Goal: Check status: Check status

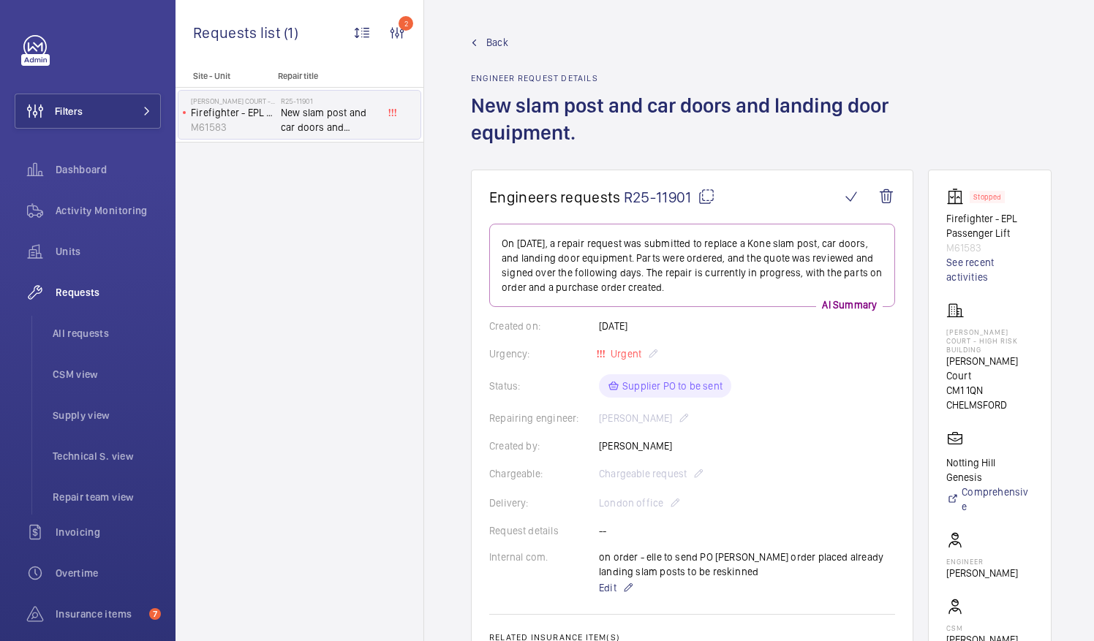
scroll to position [877, 0]
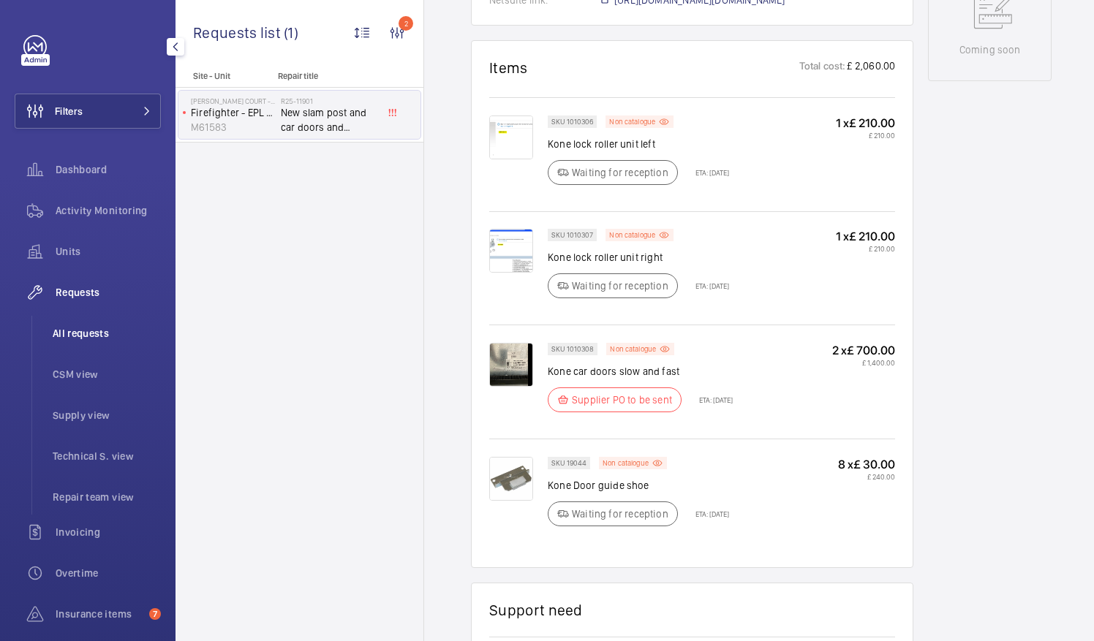
click at [78, 328] on span "All requests" at bounding box center [107, 333] width 108 height 15
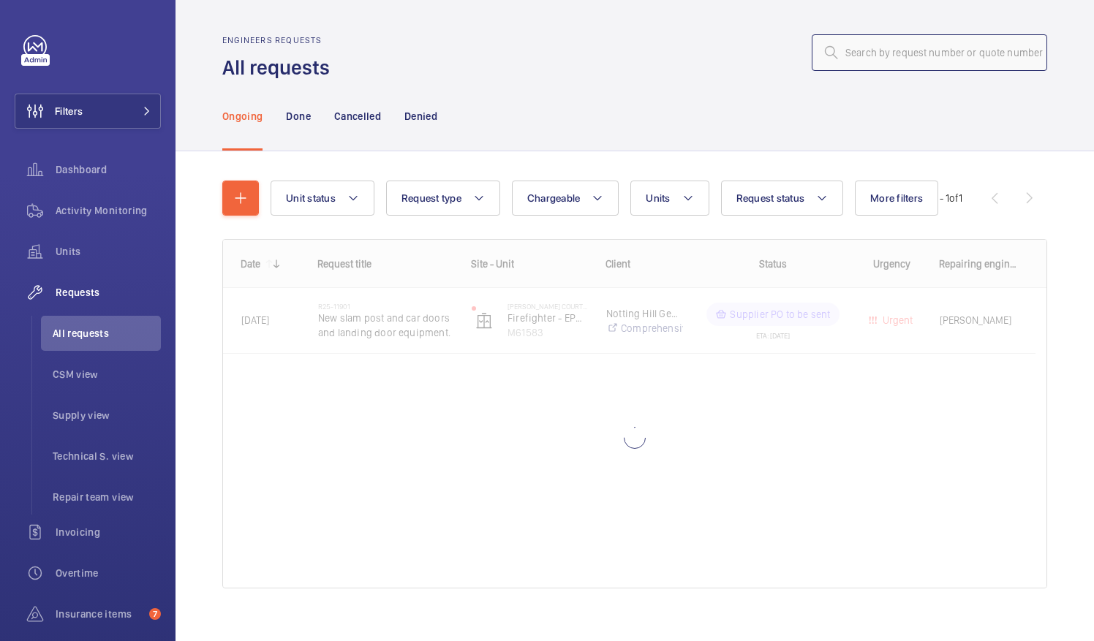
click at [867, 54] on input "text" at bounding box center [928, 52] width 235 height 37
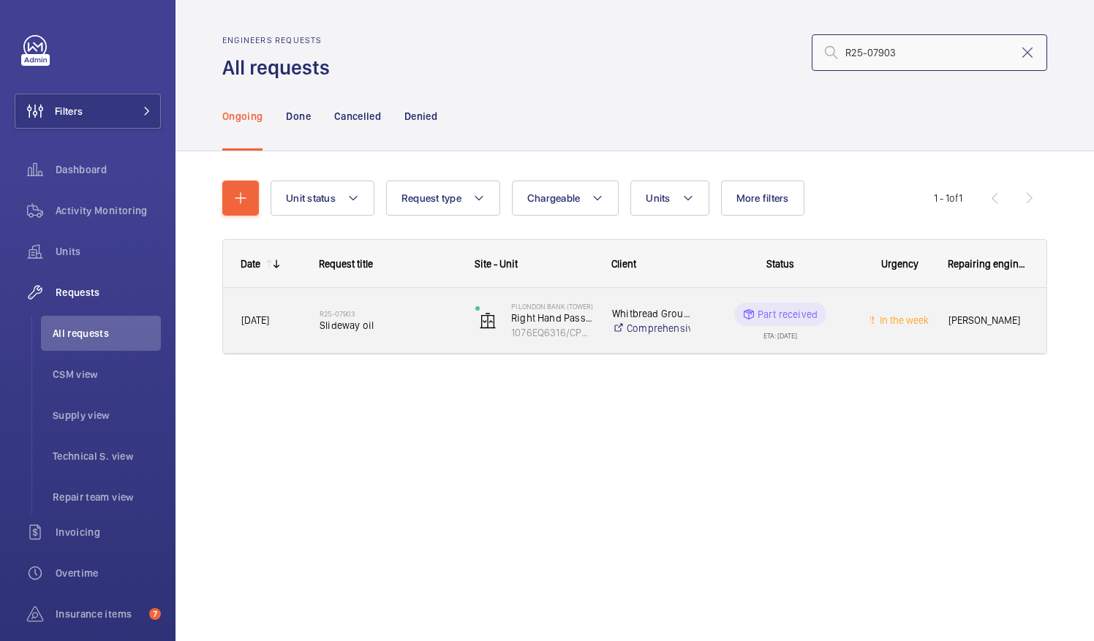
type input "R25-07903"
click at [357, 327] on span "Slideway oil" at bounding box center [387, 325] width 137 height 15
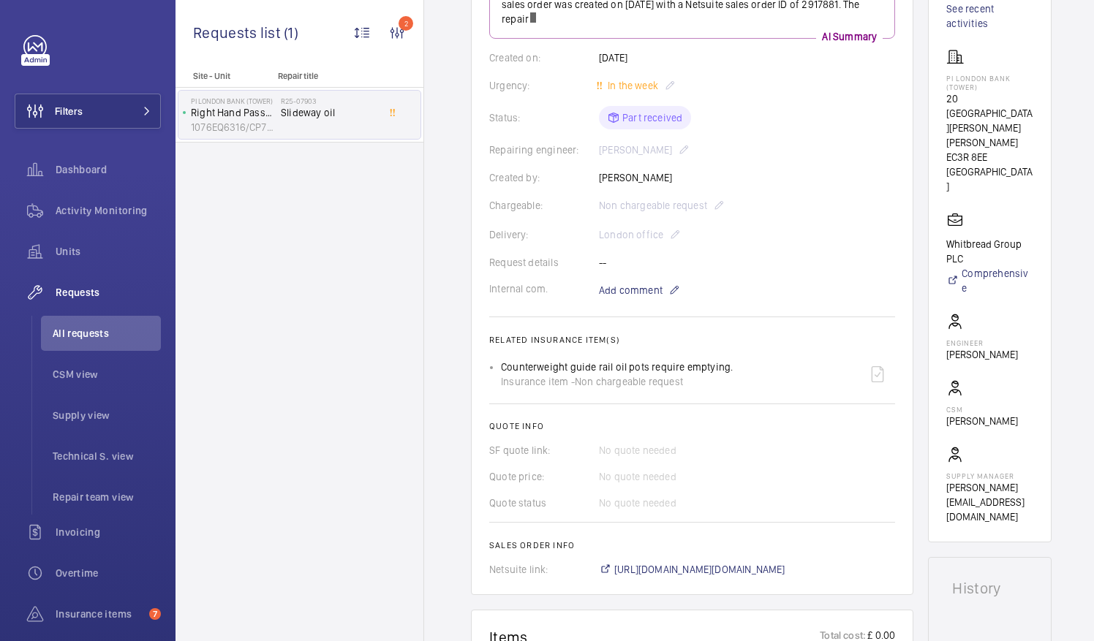
scroll to position [380, 0]
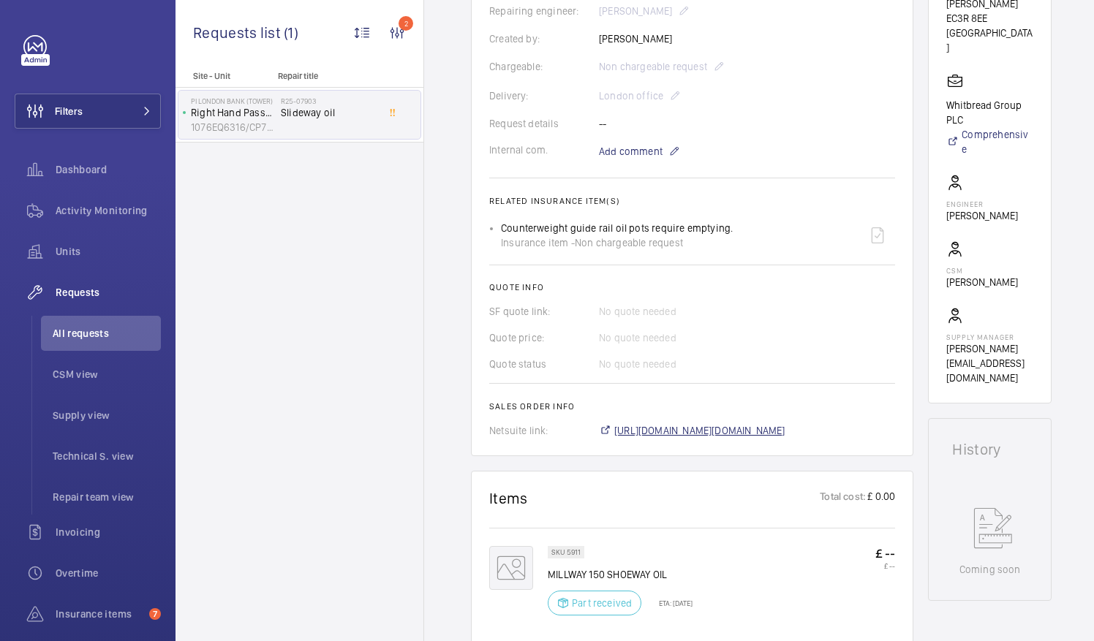
click at [734, 431] on span "[URL][DOMAIN_NAME][DOMAIN_NAME]" at bounding box center [699, 430] width 171 height 15
